Goal: Transaction & Acquisition: Subscribe to service/newsletter

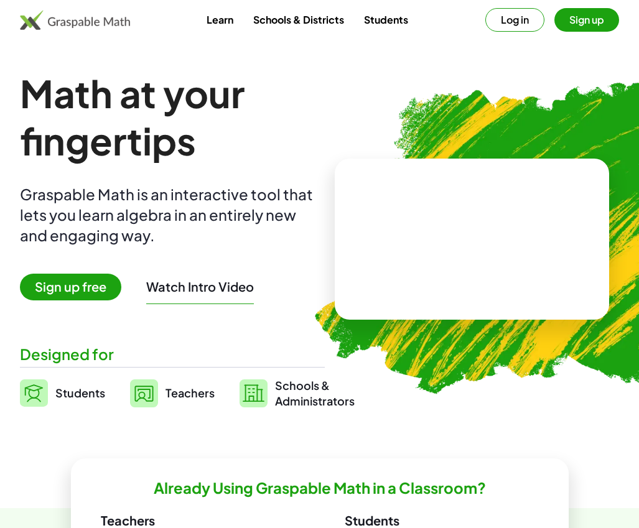
click at [514, 20] on button "Log in" at bounding box center [514, 20] width 59 height 24
click at [358, 317] on link "Sign Up" at bounding box center [354, 318] width 35 height 12
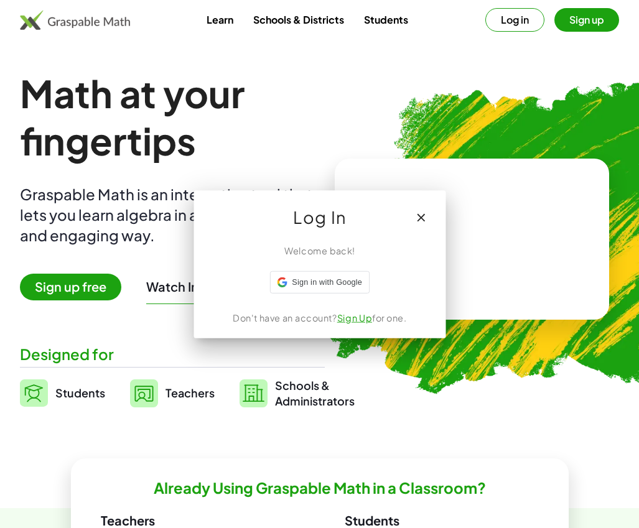
click at [382, 356] on link "Log In instead." at bounding box center [376, 356] width 67 height 12
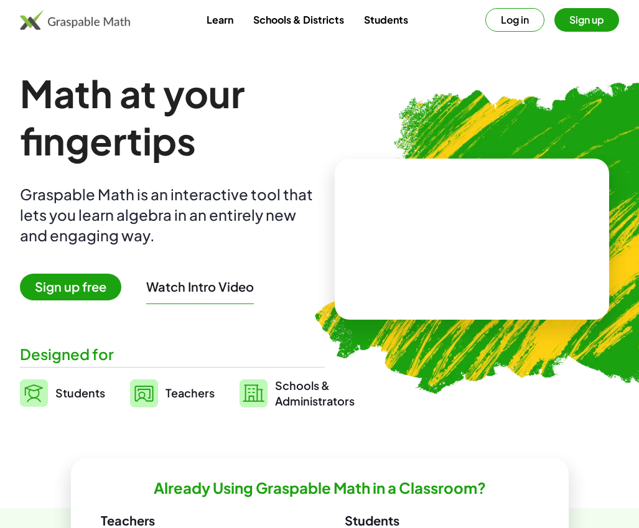
click at [75, 287] on span "Sign up free" at bounding box center [70, 287] width 101 height 27
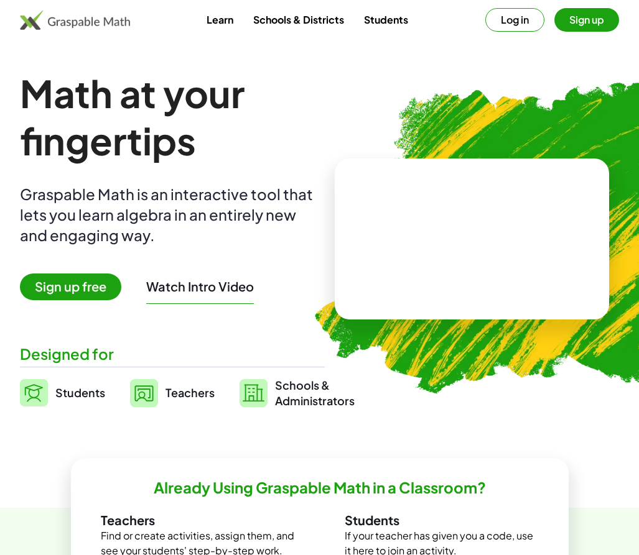
click at [298, 19] on link "Schools & Districts" at bounding box center [298, 19] width 111 height 23
click at [586, 20] on button "Sign up" at bounding box center [586, 20] width 65 height 24
